Goal: Information Seeking & Learning: Check status

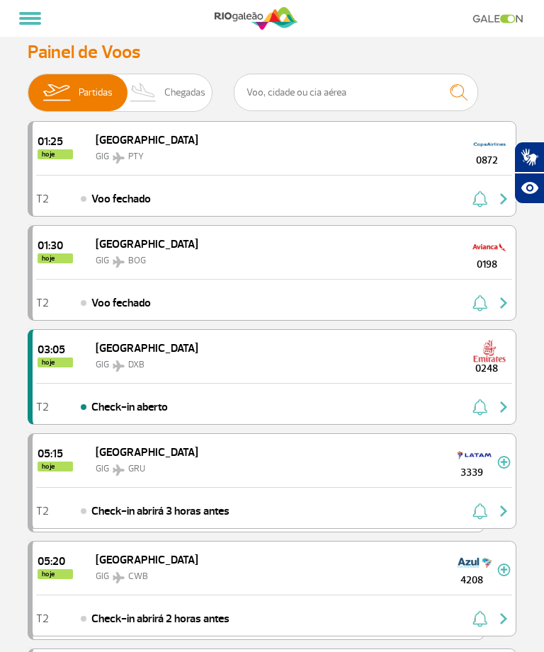
click at [164, 98] on img at bounding box center [144, 92] width 42 height 37
click at [28, 86] on input "Partidas Chegadas" at bounding box center [28, 86] width 0 height 0
click at [175, 74] on span "Chegadas" at bounding box center [184, 92] width 41 height 37
click at [28, 86] on input "Partidas Chegadas" at bounding box center [28, 86] width 0 height 0
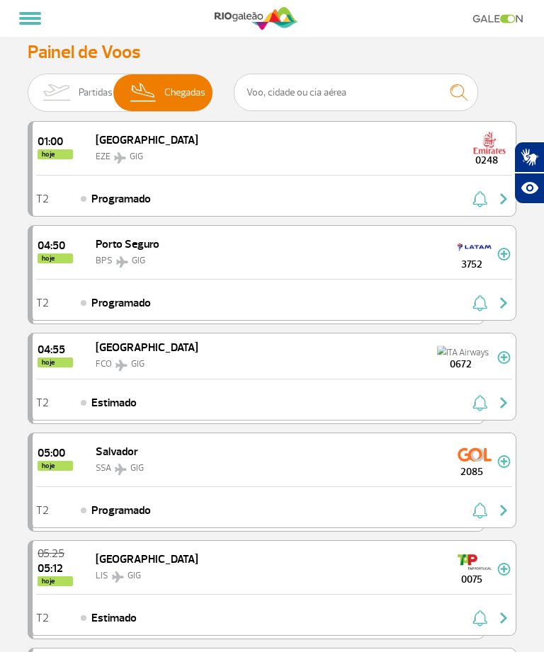
click at [161, 92] on img at bounding box center [144, 92] width 42 height 37
click at [28, 86] on input "Partidas Chegadas" at bounding box center [28, 86] width 0 height 0
